Goal: Information Seeking & Learning: Find specific page/section

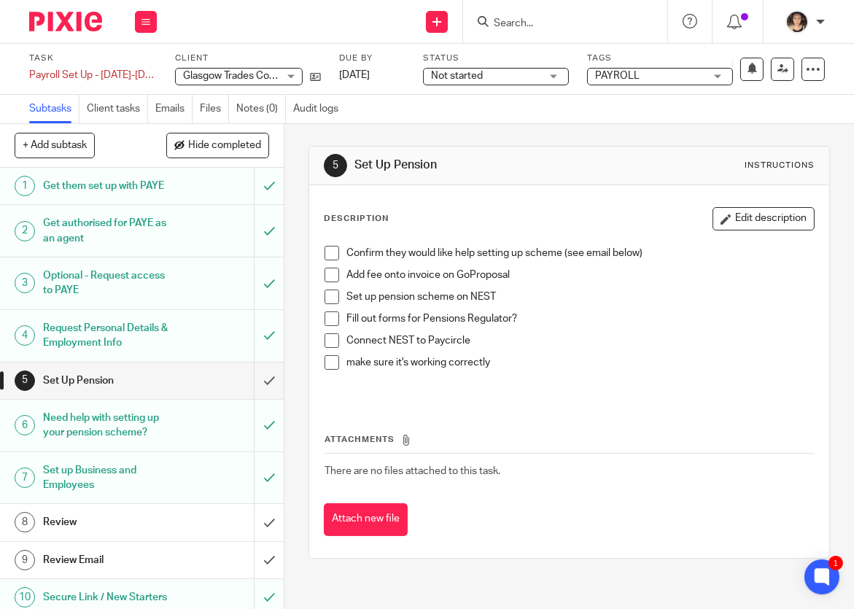
click at [537, 27] on input "Search" at bounding box center [557, 23] width 131 height 13
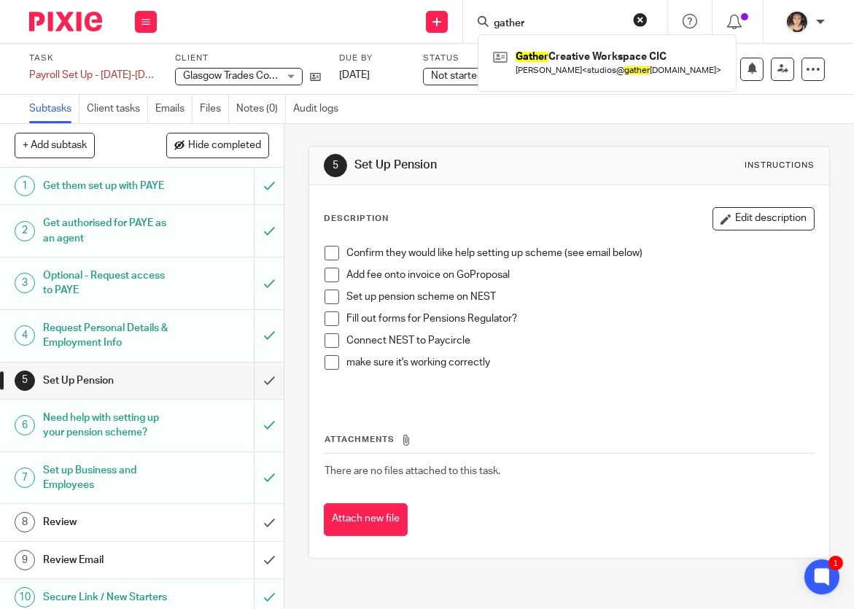
type input "gather"
click button "submit" at bounding box center [0, 0] width 0 height 0
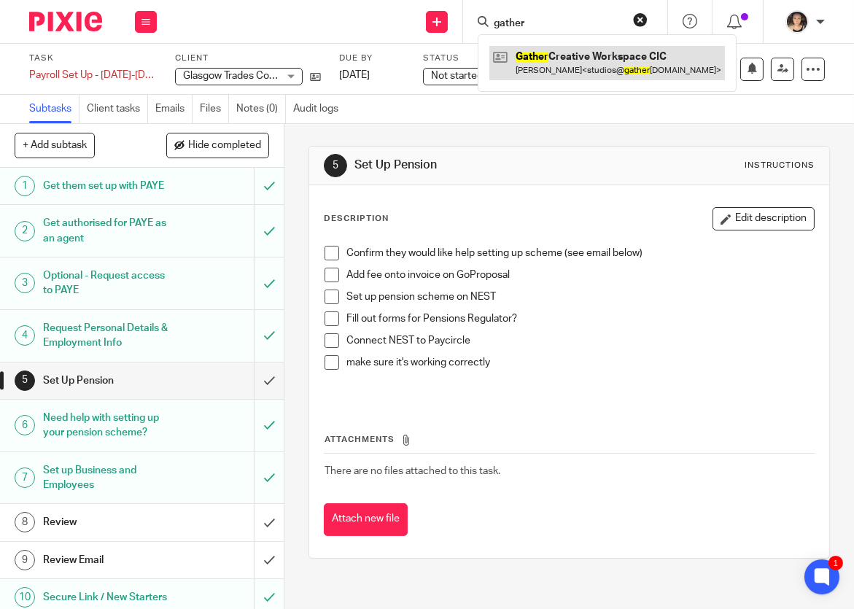
click at [592, 69] on link at bounding box center [606, 63] width 235 height 34
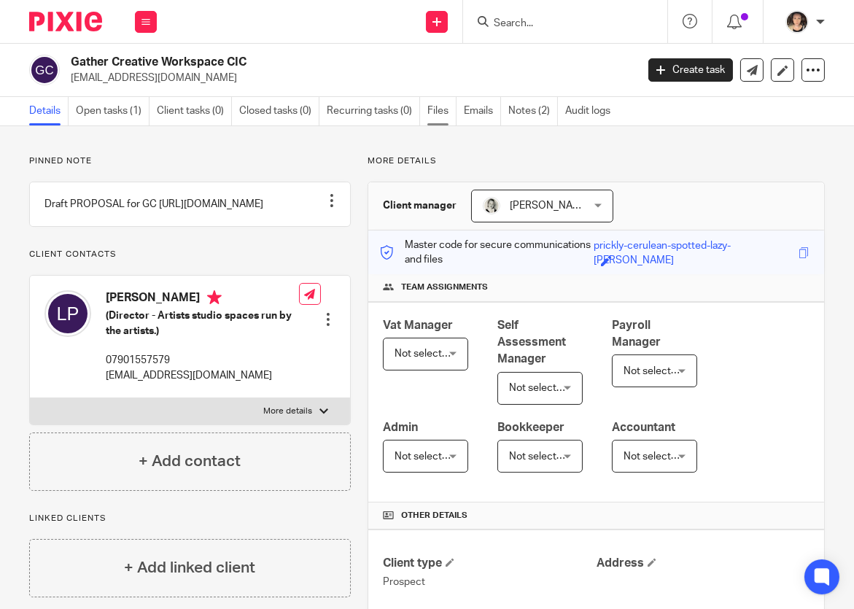
click at [440, 111] on link "Files" at bounding box center [441, 111] width 29 height 28
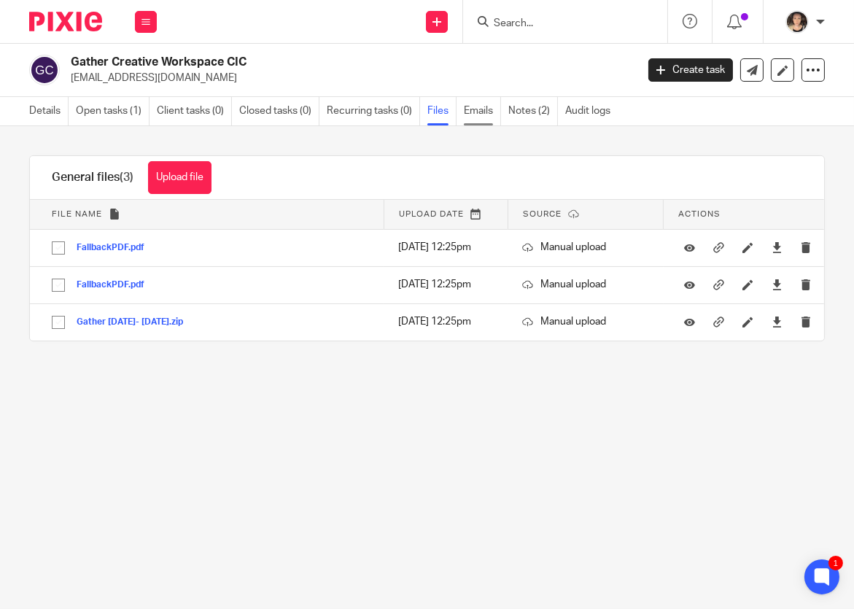
click at [485, 107] on link "Emails" at bounding box center [482, 111] width 37 height 28
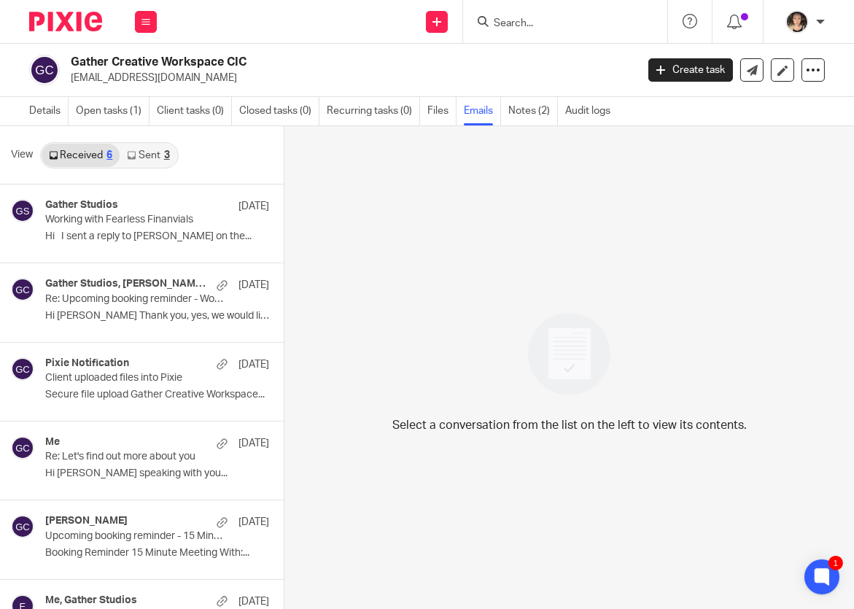
click at [147, 153] on link "Sent 3" at bounding box center [148, 155] width 57 height 23
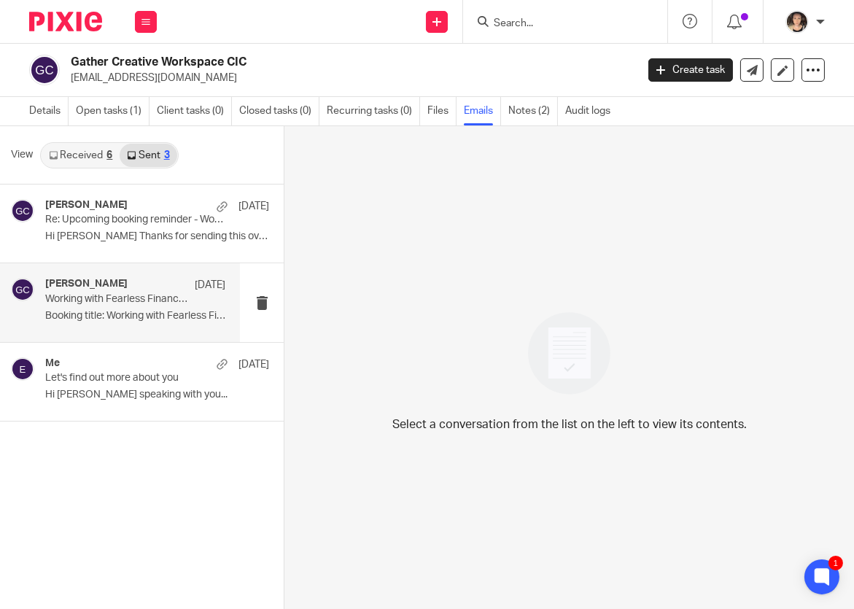
click at [144, 324] on div "Gillian Caughey 23 Jul Working with Fearless Financials - Initial Call - Lisa P…" at bounding box center [135, 302] width 180 height 49
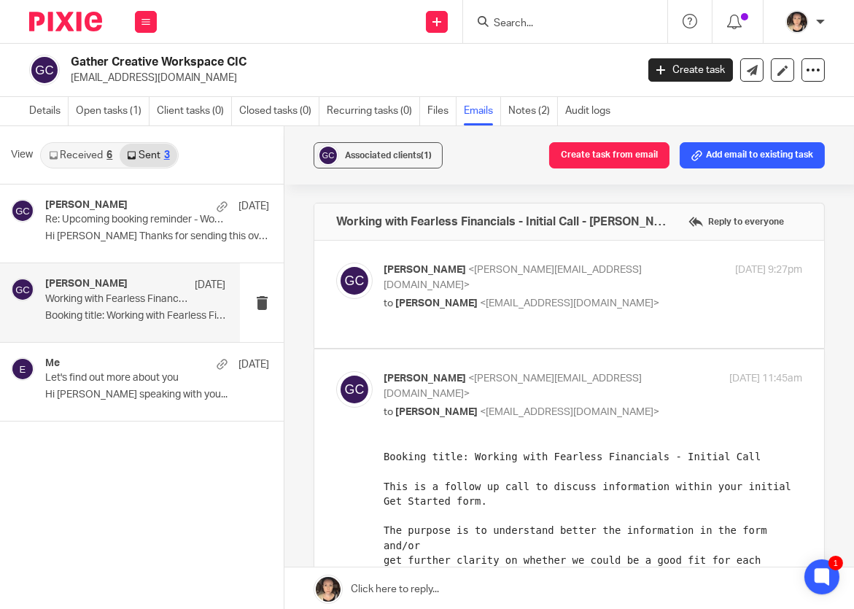
click at [451, 276] on p "Gillian Caughey <gillian@fearlessfinancials.co.uk>" at bounding box center [522, 277] width 278 height 30
checkbox input "true"
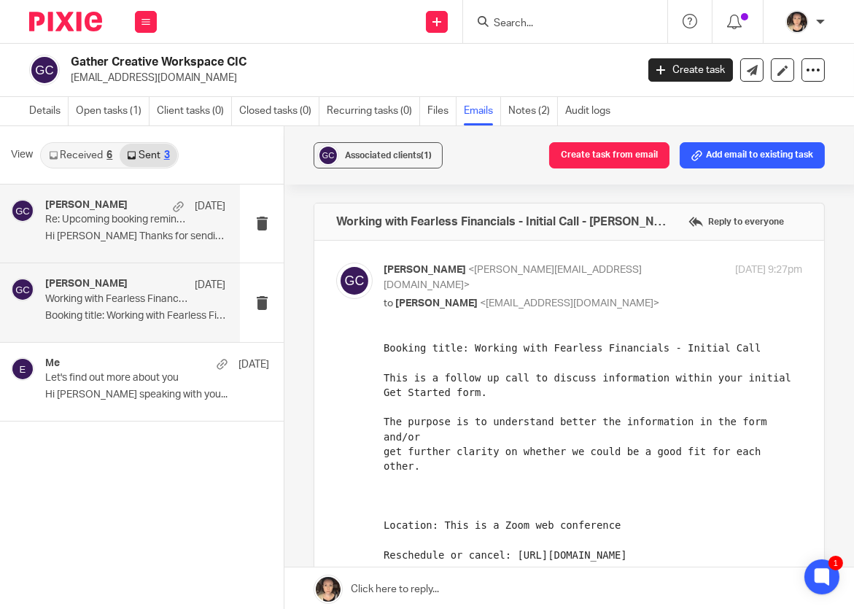
click at [130, 234] on p "Hi Lisa Thanks for sending this over. ..." at bounding box center [135, 236] width 180 height 12
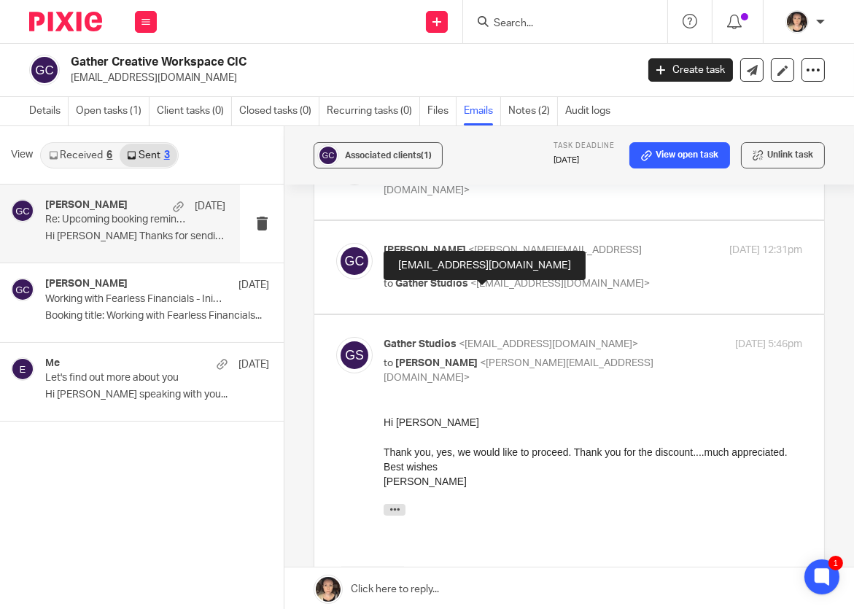
scroll to position [308, 0]
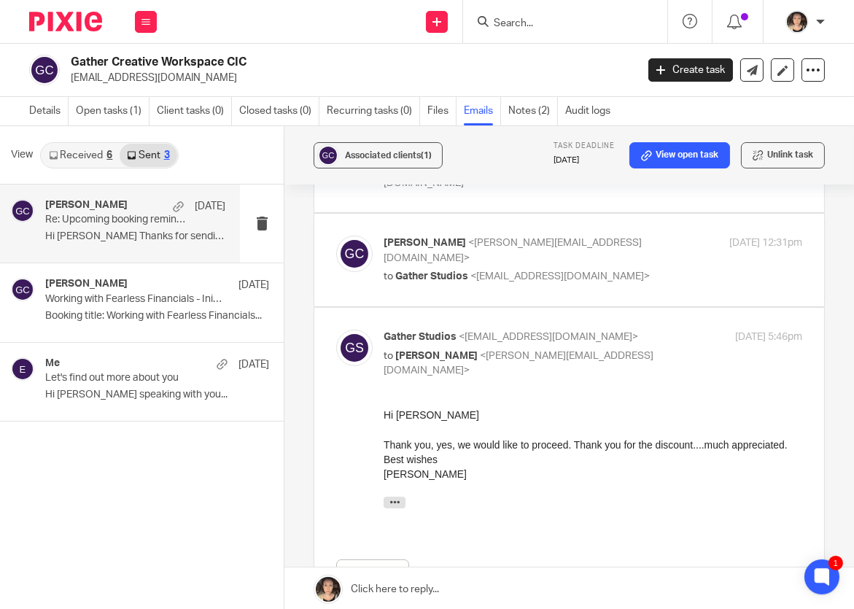
click at [455, 271] on span "Gather Studios" at bounding box center [431, 276] width 73 height 10
checkbox input "true"
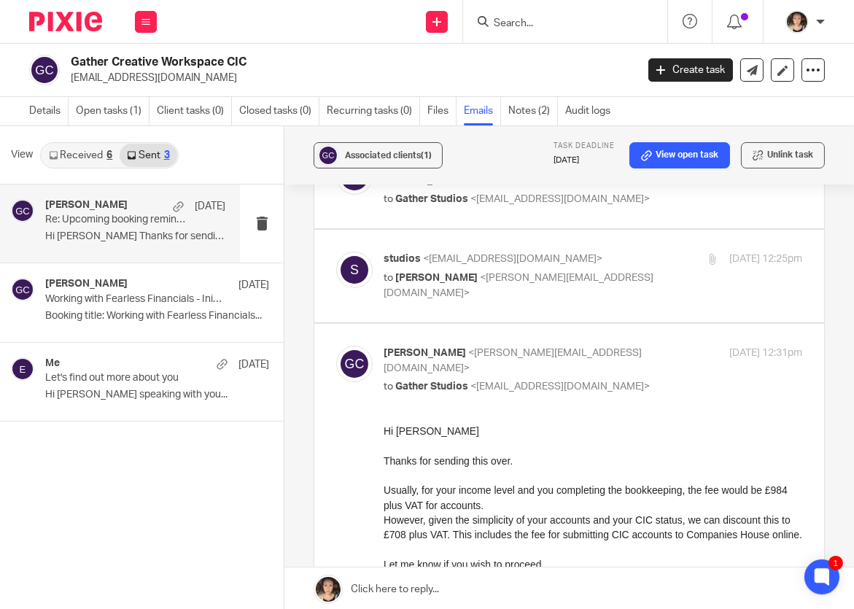
scroll to position [139, 0]
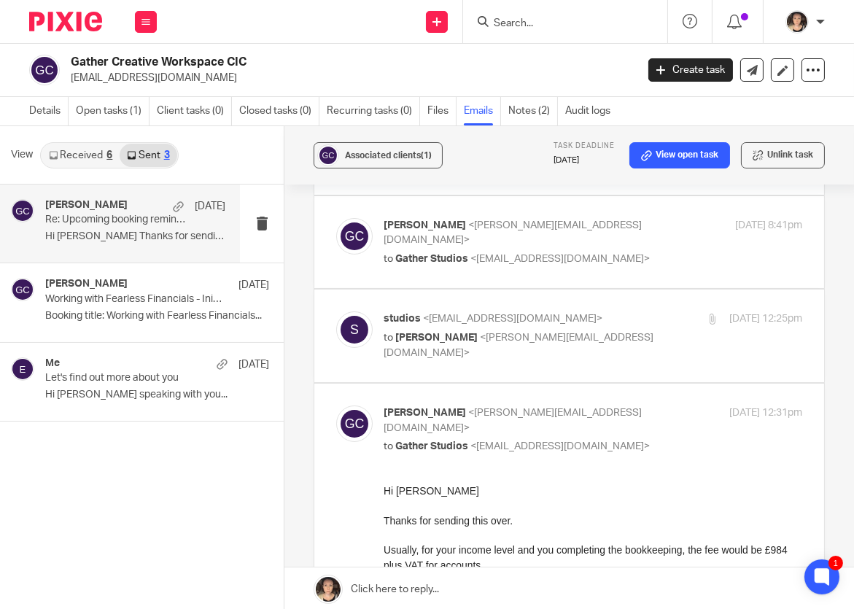
click at [504, 353] on span "<gillian@fearlessfinancials.co.uk>" at bounding box center [518, 345] width 270 height 26
checkbox input "true"
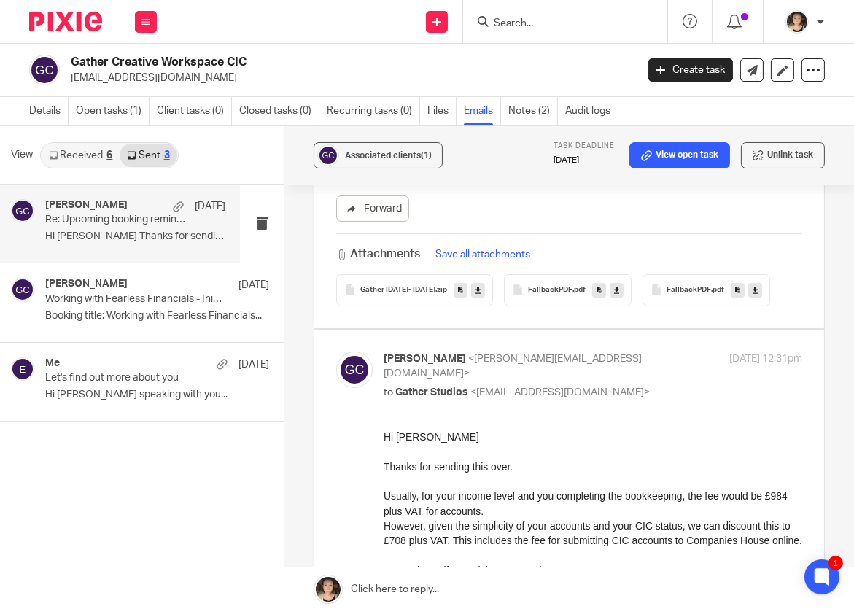
scroll to position [448, 0]
